Goal: Task Accomplishment & Management: Manage account settings

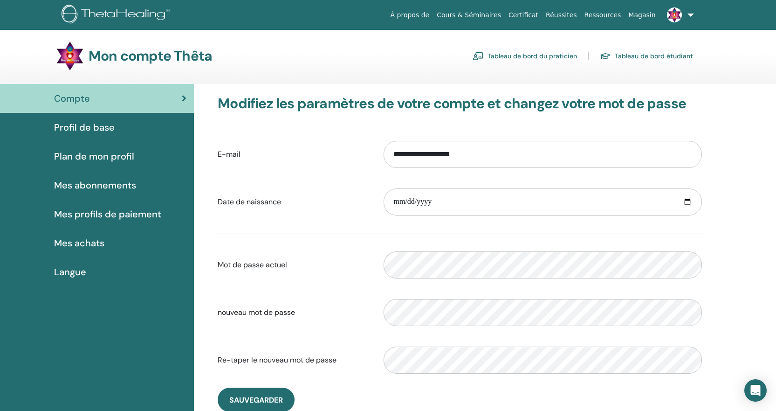
click at [80, 241] on span "Mes achats" at bounding box center [79, 243] width 50 height 14
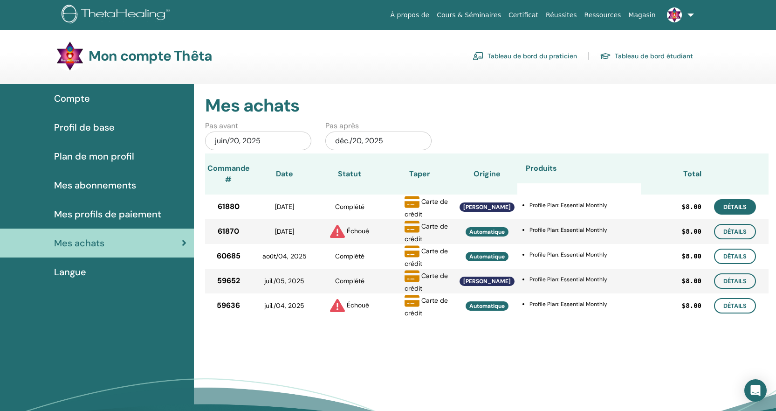
click at [747, 209] on link "Détails" at bounding box center [735, 206] width 42 height 15
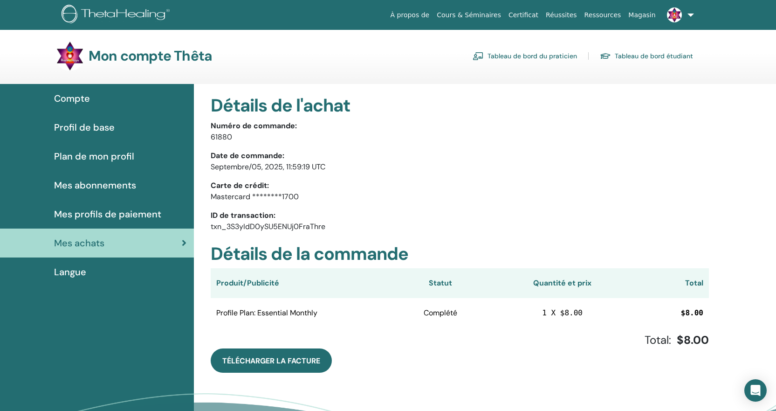
click at [89, 241] on span "Mes achats" at bounding box center [79, 243] width 50 height 14
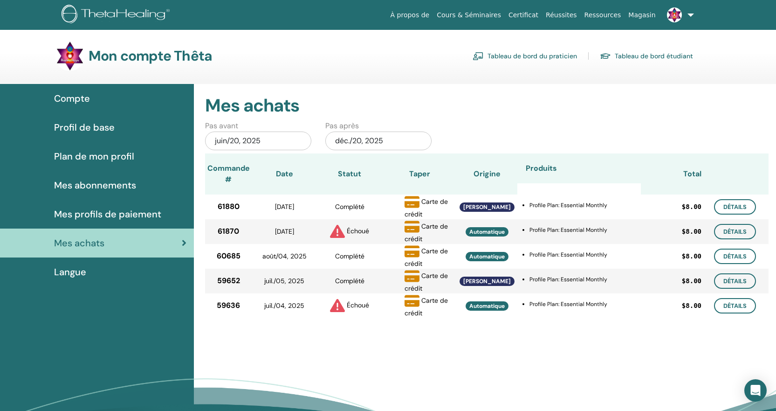
click at [99, 154] on span "Plan de mon profil" at bounding box center [94, 156] width 80 height 14
